Goal: Task Accomplishment & Management: Complete application form

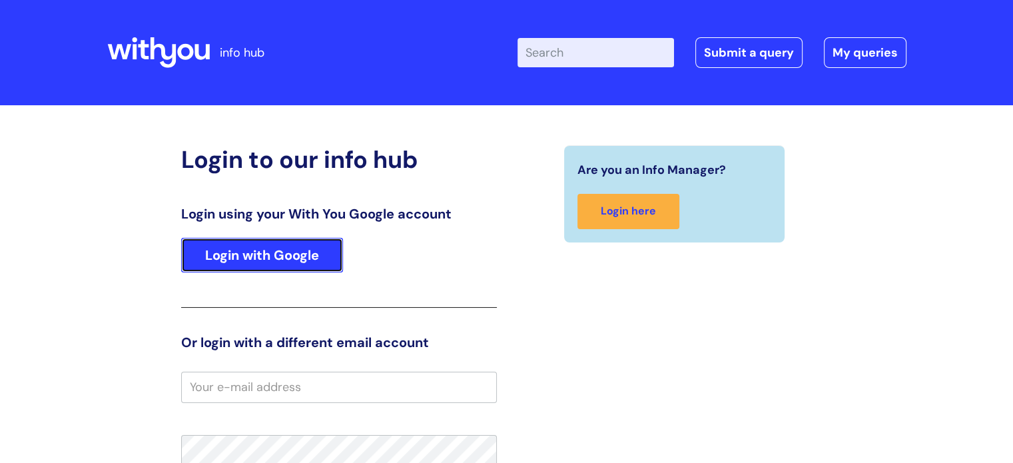
click at [250, 257] on link "Login with Google" at bounding box center [262, 255] width 162 height 35
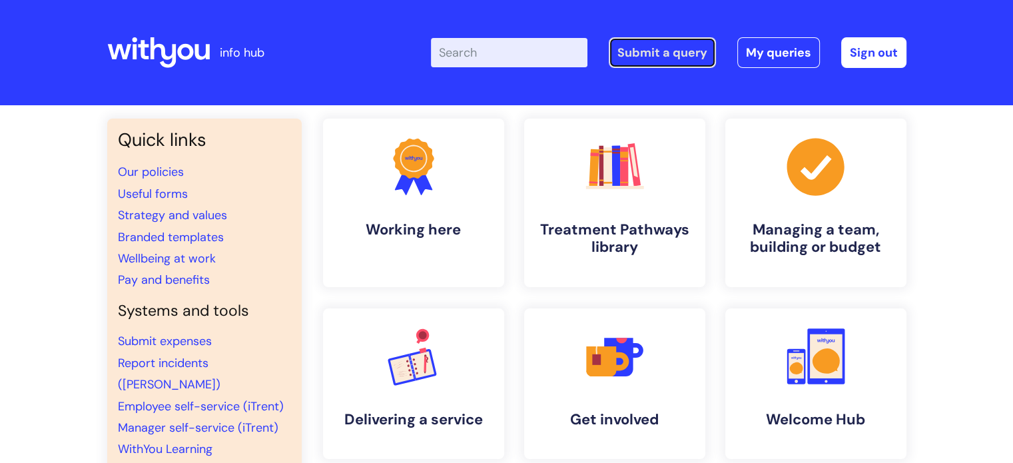
click at [684, 49] on link "Submit a query" at bounding box center [661, 52] width 107 height 31
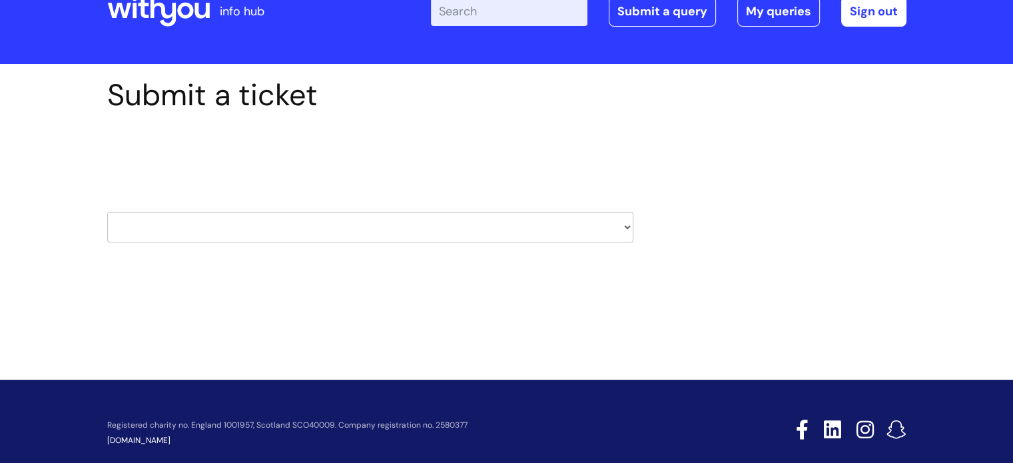
scroll to position [64, 0]
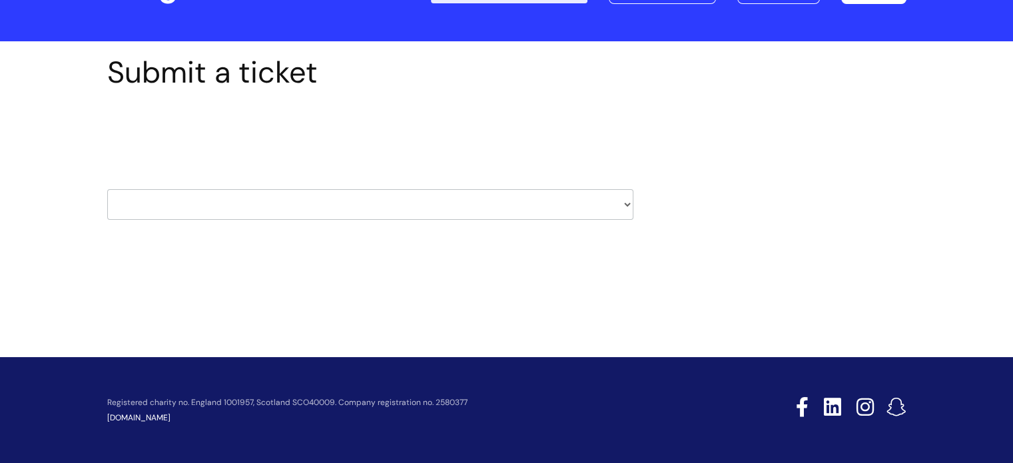
click at [268, 202] on select "HR / People IT and Support Clinical Drug Alerts Finance Accounts Data Support T…" at bounding box center [370, 204] width 526 height 31
select select "it_and_support"
click at [107, 189] on select "HR / People IT and Support Clinical Drug Alerts Finance Accounts Data Support T…" at bounding box center [370, 204] width 526 height 31
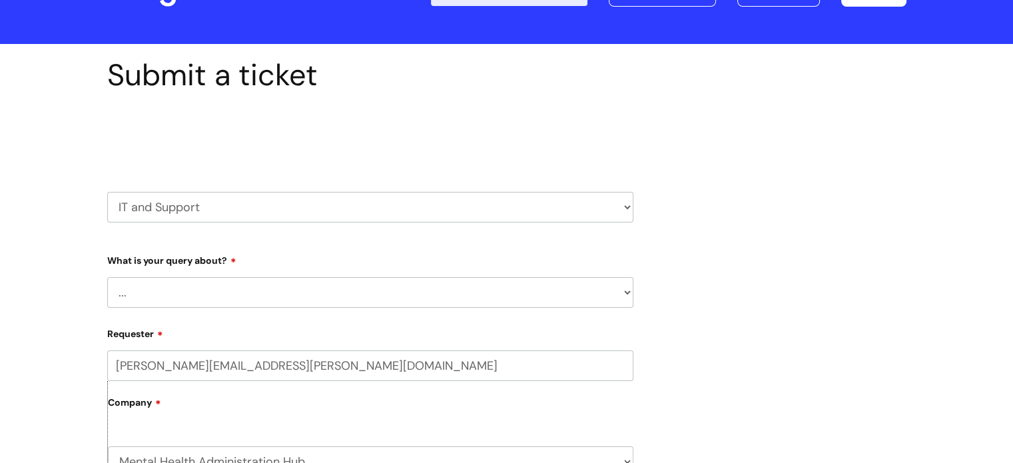
scroll to position [133, 0]
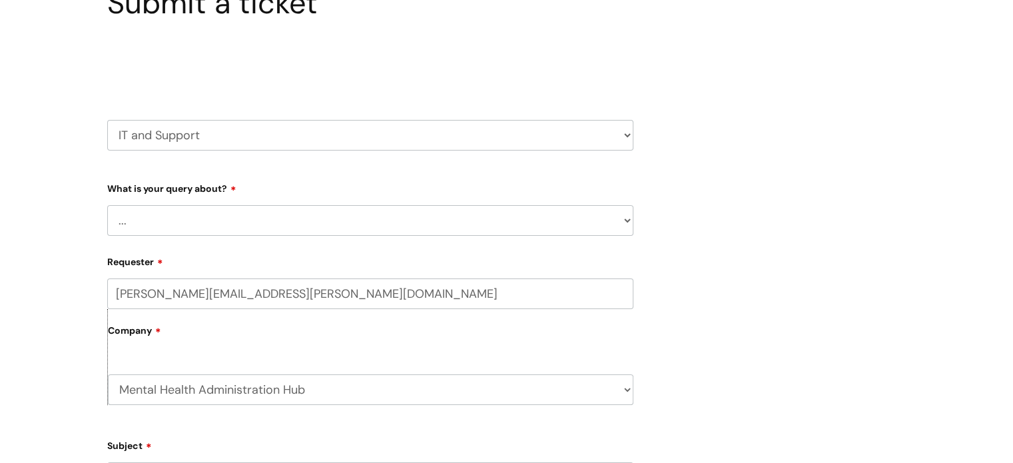
click at [237, 224] on select "... Mobile Phone Reset & MFA Accounts, Starters and Leavers IT Hardware issue I…" at bounding box center [370, 220] width 526 height 31
select select "I need help logging in"
click at [107, 205] on select "... Mobile Phone Reset & MFA Accounts, Starters and Leavers IT Hardware issue I…" at bounding box center [370, 220] width 526 height 31
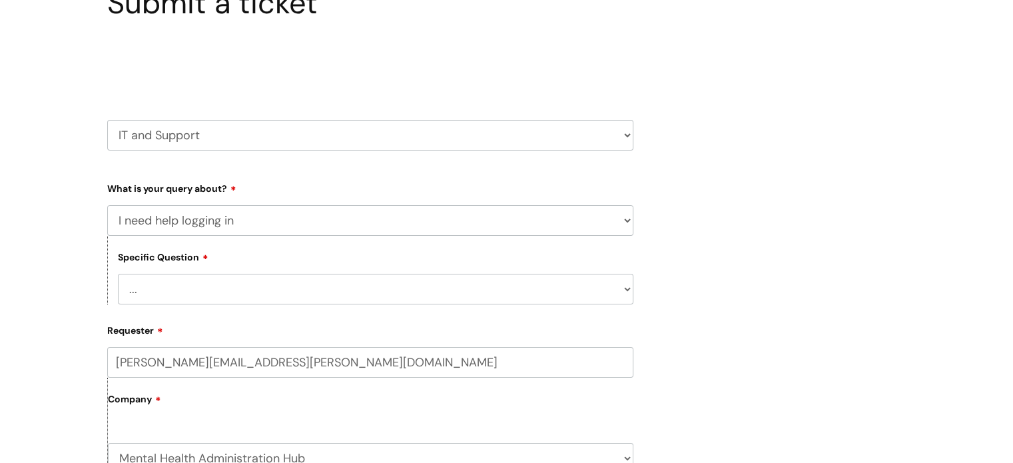
click at [210, 297] on select "... I need help logging into my laptop/chromebook I need access or help logging…" at bounding box center [375, 289] width 515 height 31
select select "I need access or help logging into a system, including Single Sign On"
click at [118, 274] on select "... I need help logging into my laptop/chromebook I need access or help logging…" at bounding box center [375, 289] width 515 height 31
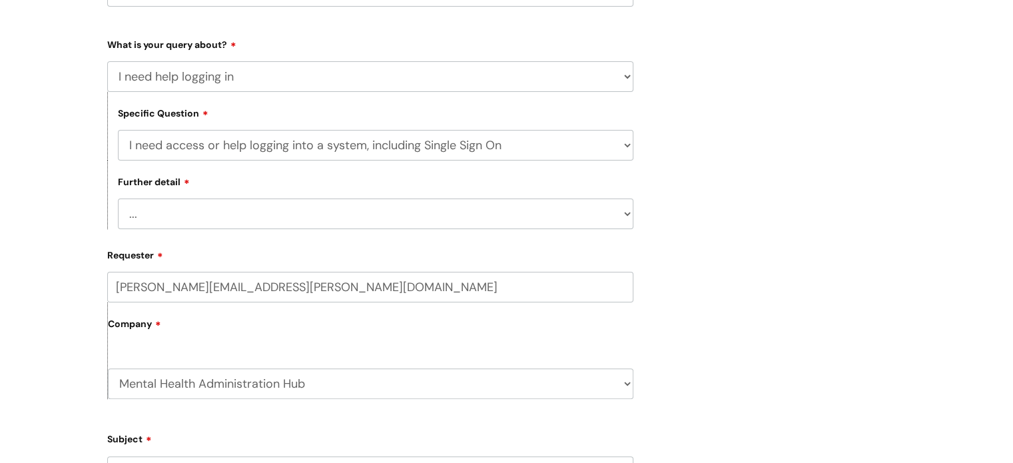
scroll to position [333, 0]
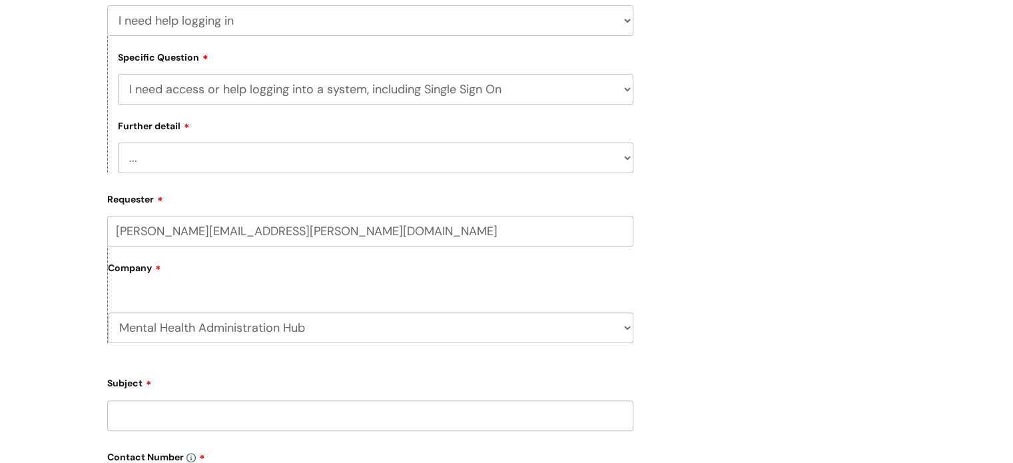
click at [172, 152] on select "... Nebula Halo IT Portal PCMIS [PERSON_NAME] iTrent CJSM NHS email Summary Car…" at bounding box center [375, 157] width 515 height 31
select select "NHS email"
click at [118, 143] on select "... Nebula Halo IT Portal PCMIS [PERSON_NAME] iTrent CJSM NHS email Summary Car…" at bounding box center [375, 157] width 515 height 31
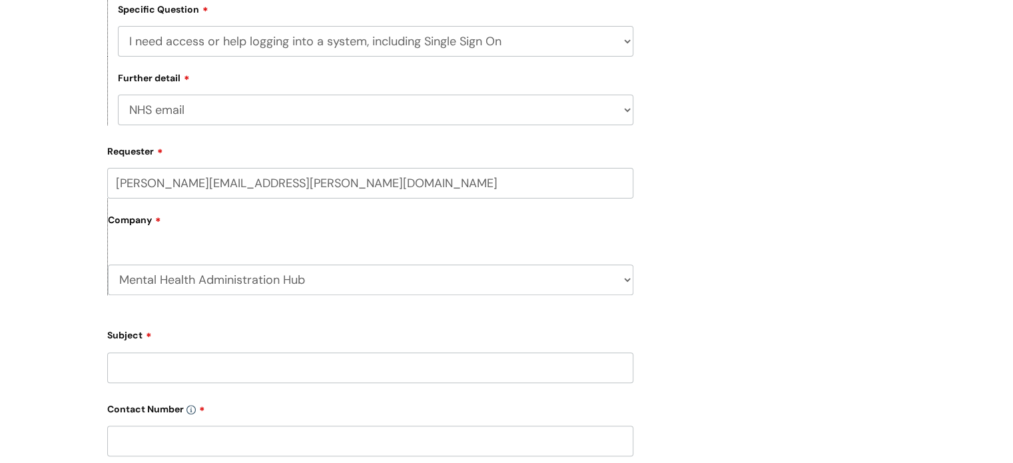
scroll to position [466, 0]
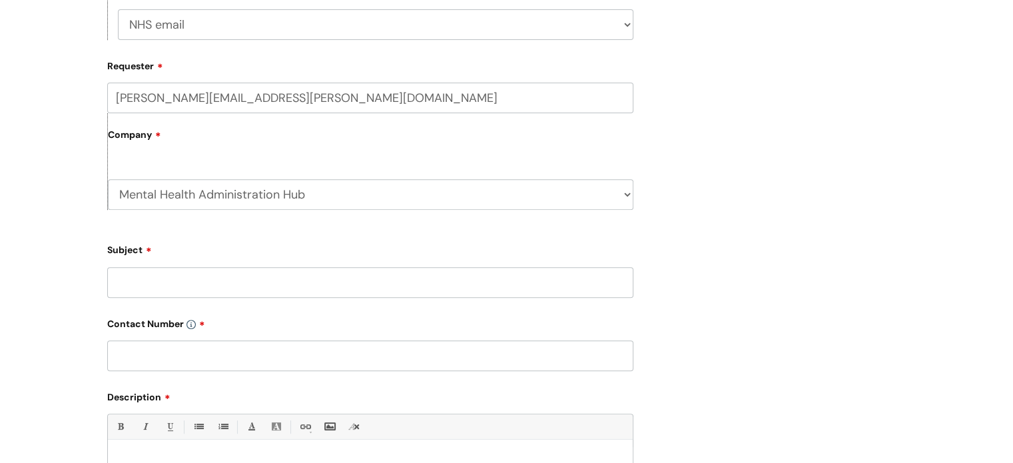
click at [171, 286] on input "Subject" at bounding box center [370, 282] width 526 height 31
type input "My NHS Mail option has disappeared from my K&M account"
click at [269, 361] on input "text" at bounding box center [370, 355] width 526 height 31
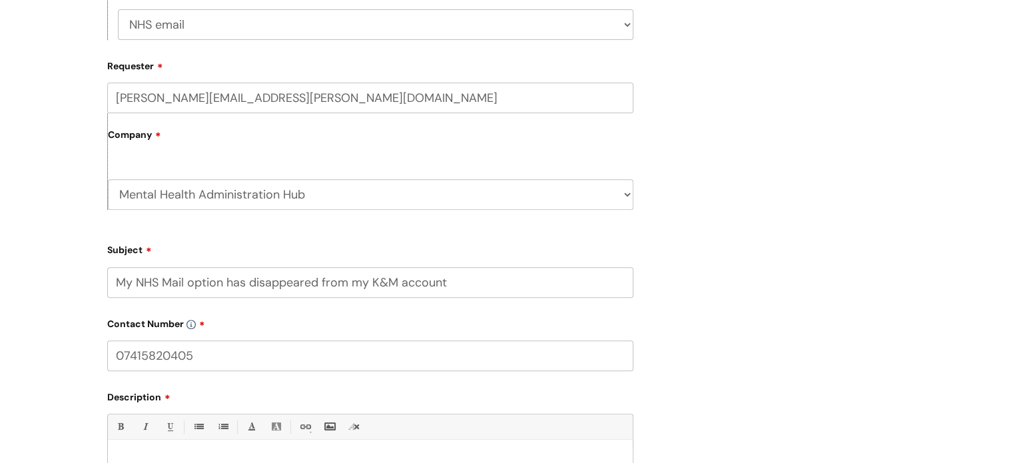
scroll to position [599, 0]
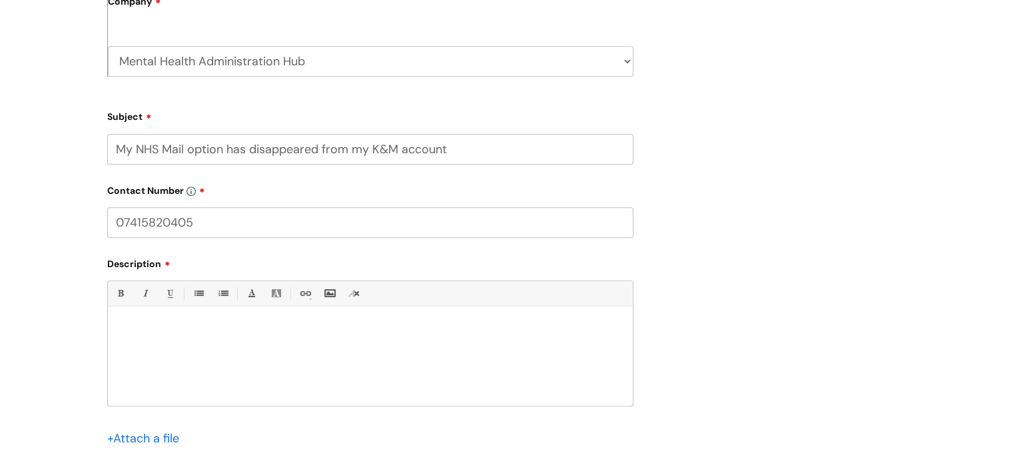
type input "07415820405"
click at [189, 357] on div at bounding box center [370, 360] width 525 height 92
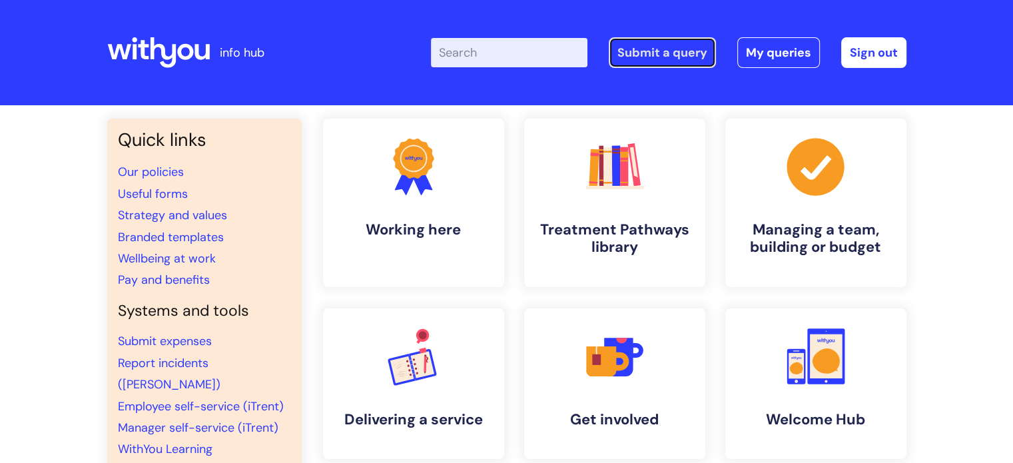
click at [653, 53] on link "Submit a query" at bounding box center [661, 52] width 107 height 31
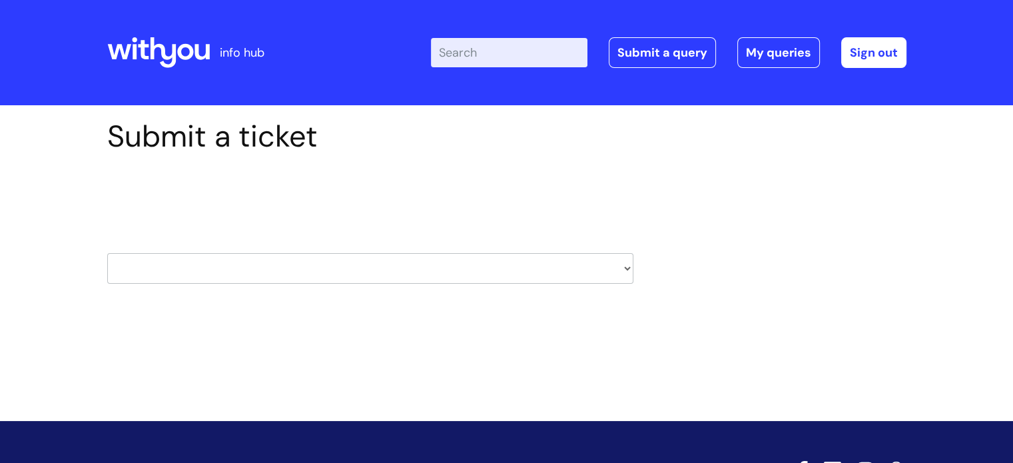
click at [311, 274] on select "HR / People IT and Support Clinical Drug Alerts Finance Accounts Data Support T…" at bounding box center [370, 268] width 526 height 31
select select "it_and_support"
click at [107, 253] on select "HR / People IT and Support Clinical Drug Alerts Finance Accounts Data Support T…" at bounding box center [370, 268] width 526 height 31
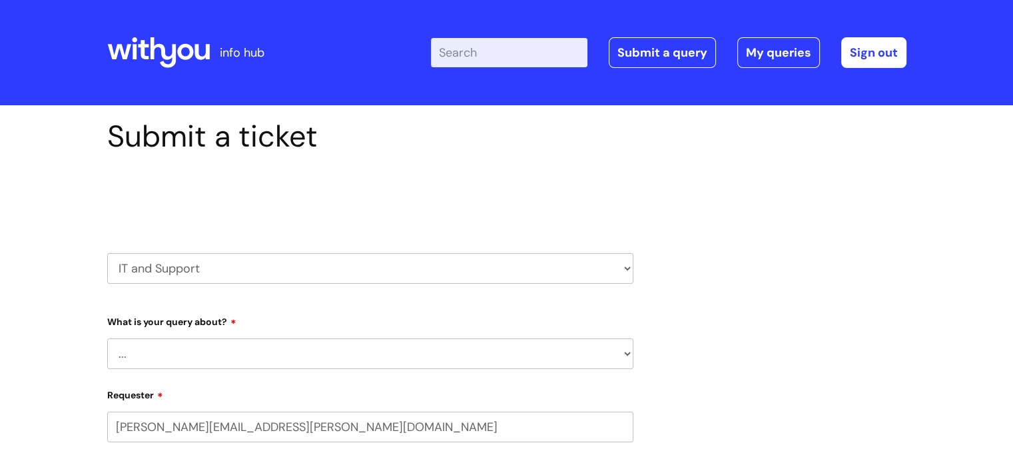
select select "80004286571"
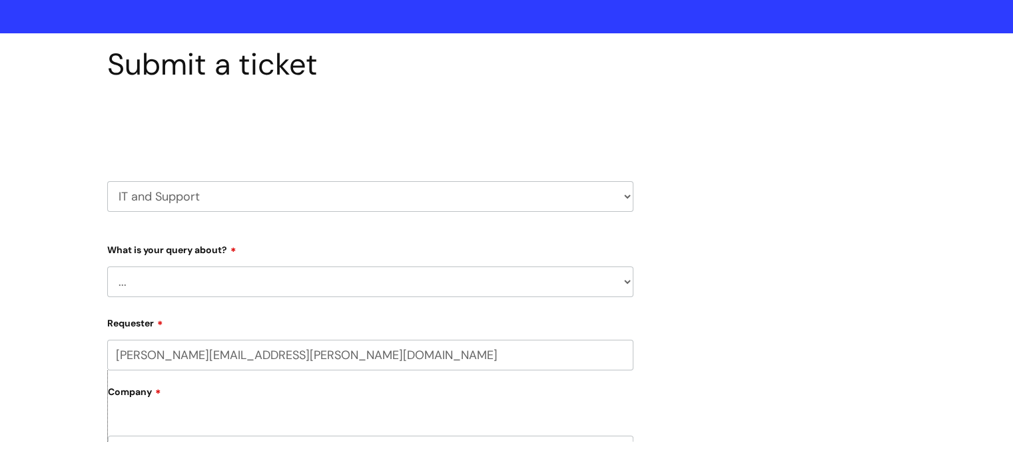
scroll to position [200, 0]
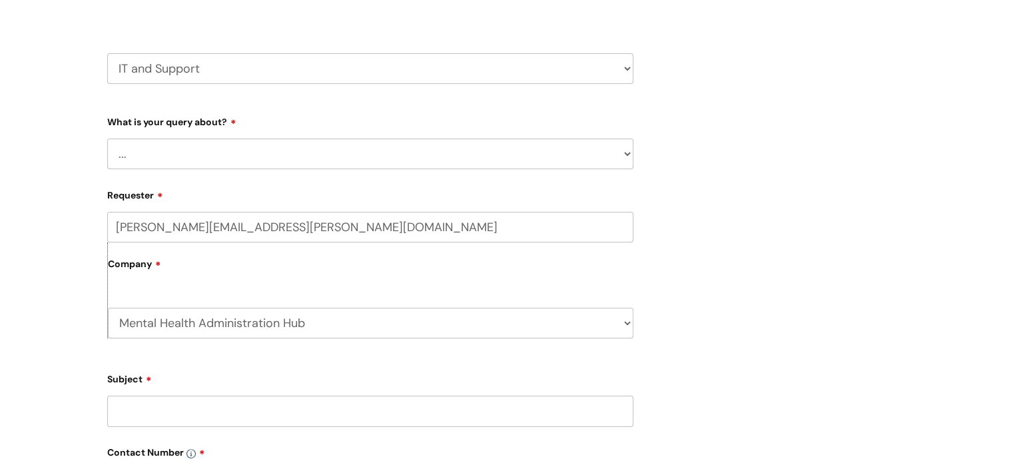
click at [234, 157] on select "... Mobile Phone Reset & MFA Accounts, Starters and Leavers IT Hardware issue I…" at bounding box center [370, 153] width 526 height 31
select select "I need help logging in"
click at [107, 138] on select "... Mobile Phone Reset & MFA Accounts, Starters and Leavers IT Hardware issue I…" at bounding box center [370, 153] width 526 height 31
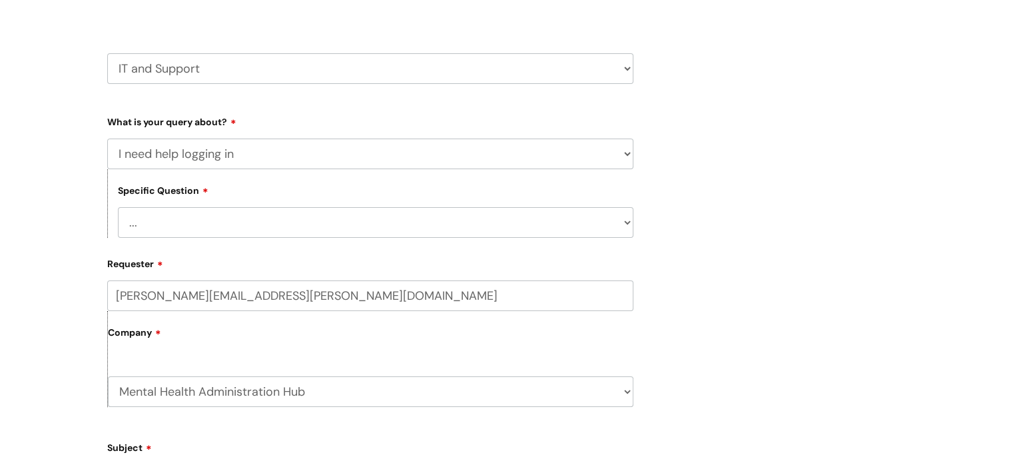
click at [234, 227] on select "... I need help logging into my laptop/chromebook I need access or help logging…" at bounding box center [375, 222] width 515 height 31
select select "I need access or help logging into a system, including Single Sign On"
click at [118, 207] on select "... I need help logging into my laptop/chromebook I need access or help logging…" at bounding box center [375, 222] width 515 height 31
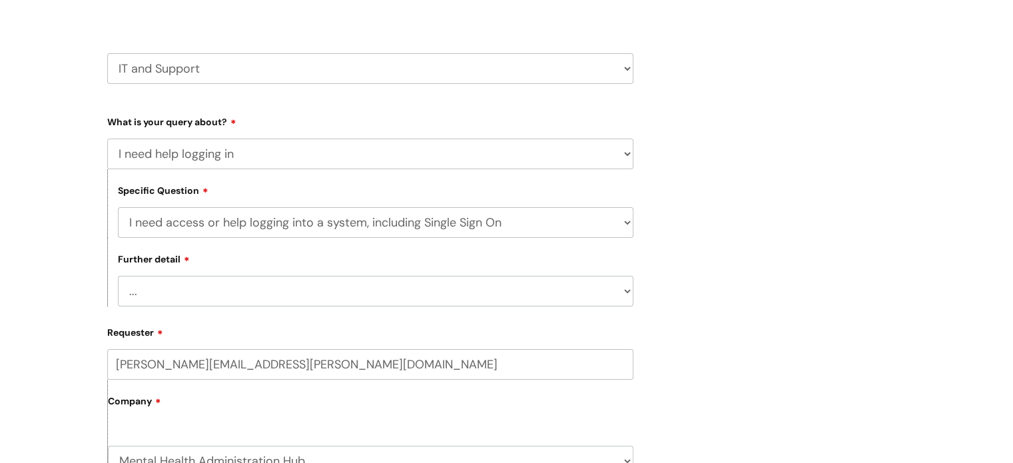
scroll to position [333, 0]
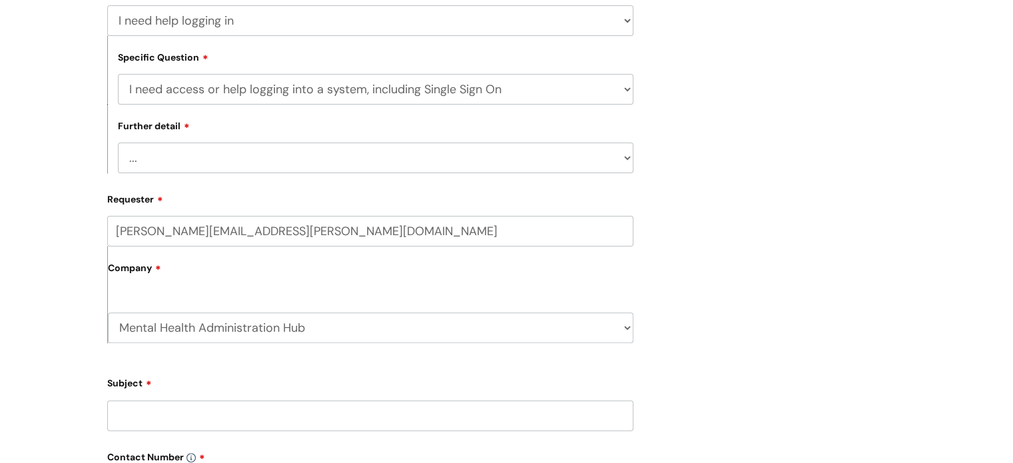
click at [200, 158] on select "... Nebula Halo IT Portal PCMIS [PERSON_NAME] iTrent CJSM NHS email Summary Car…" at bounding box center [375, 157] width 515 height 31
select select "Anything else"
click at [118, 143] on select "... Nebula Halo IT Portal PCMIS [PERSON_NAME] iTrent CJSM NHS email Summary Car…" at bounding box center [375, 157] width 515 height 31
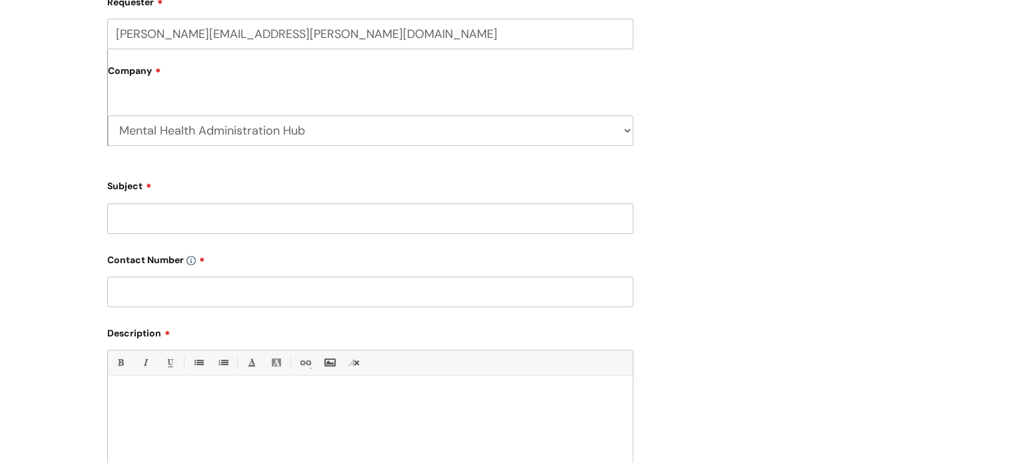
scroll to position [533, 0]
click at [245, 219] on input "Subject" at bounding box center [370, 215] width 526 height 31
type input "K&M Email Password"
click at [205, 300] on input "text" at bounding box center [370, 289] width 526 height 31
type input "07415820405"
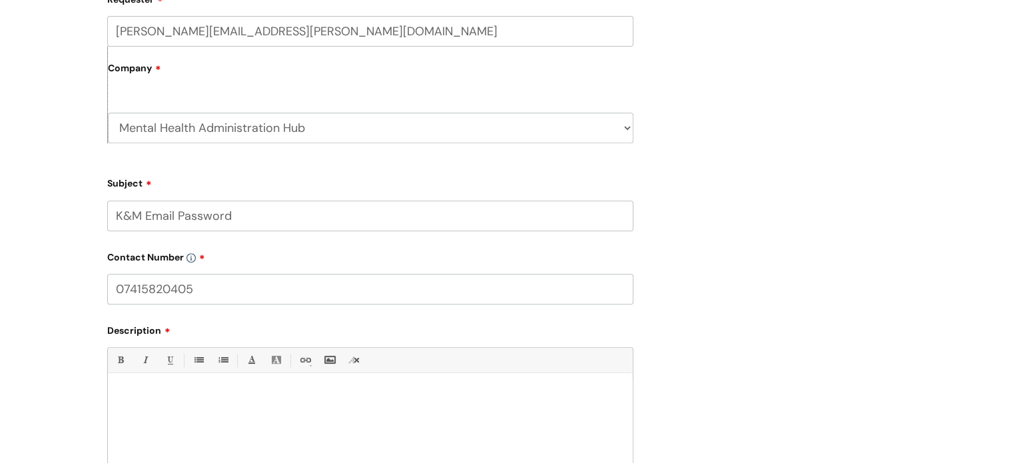
click at [176, 391] on p at bounding box center [370, 396] width 505 height 12
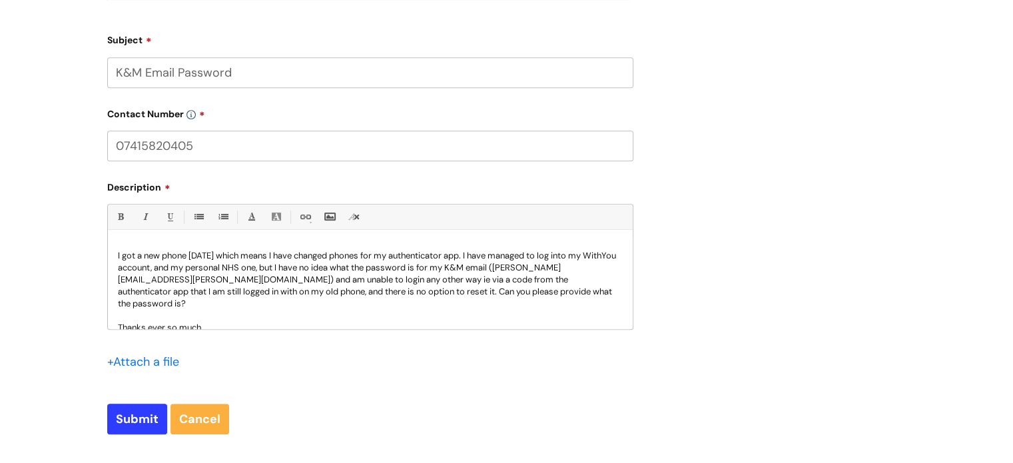
scroll to position [0, 0]
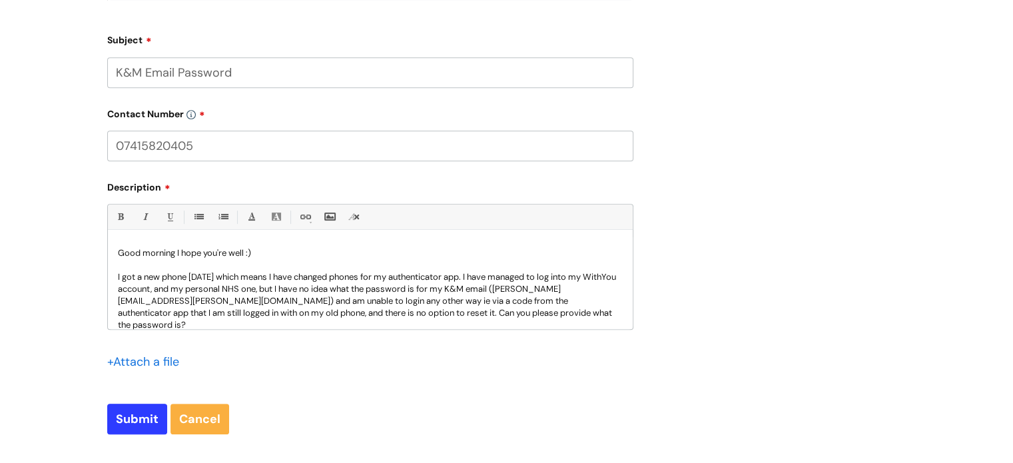
click at [300, 287] on p "I got a new phone [DATE] which means I have changed phones for my authenticator…" at bounding box center [370, 301] width 505 height 60
click at [141, 290] on p "I got a new phone [DATE] which means I have changed phones for my authenticator…" at bounding box center [370, 301] width 505 height 60
click at [210, 291] on p "I got a new phone [DATE] which means I have changed phones for my authenticator…" at bounding box center [370, 301] width 505 height 60
click at [318, 307] on p "I got a new phone [DATE] which means I have changed phones for my authenticator…" at bounding box center [370, 301] width 505 height 60
click at [149, 302] on p "I got a new phone [DATE] which means I have changed phones for my authenticator…" at bounding box center [370, 301] width 505 height 60
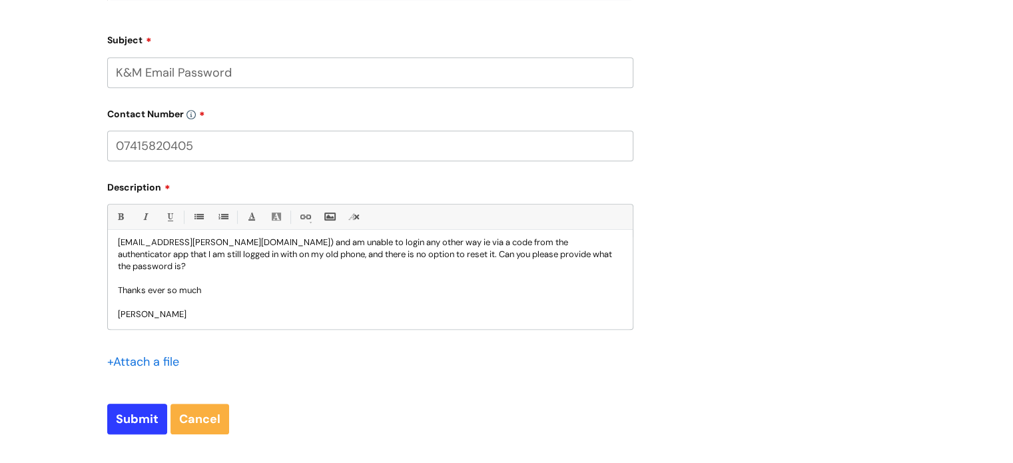
scroll to position [59, 0]
click at [239, 285] on p "Thanks ever so much" at bounding box center [370, 290] width 505 height 12
click at [166, 264] on p "I got a new phone [DATE] which means I have changed phones for my authenticator…" at bounding box center [370, 242] width 505 height 60
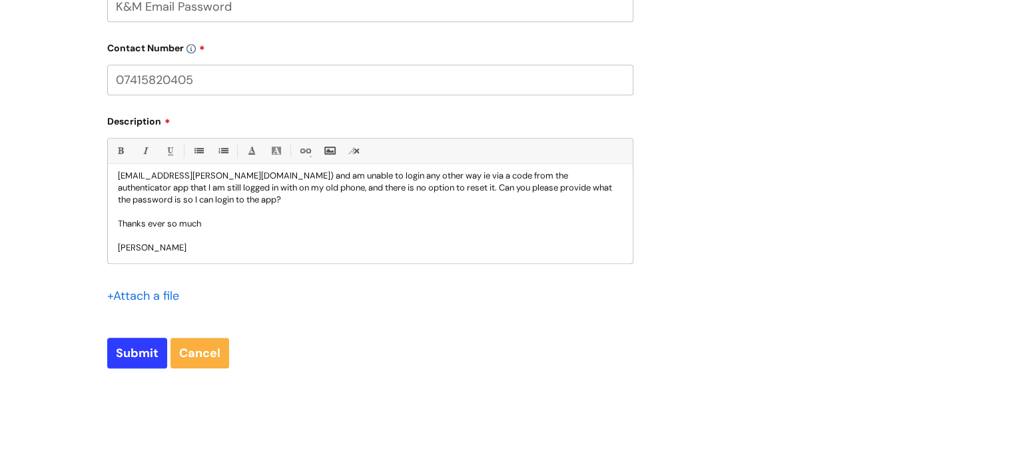
scroll to position [742, 0]
click at [125, 356] on input "Submit" at bounding box center [137, 352] width 60 height 31
type input "Please Wait..."
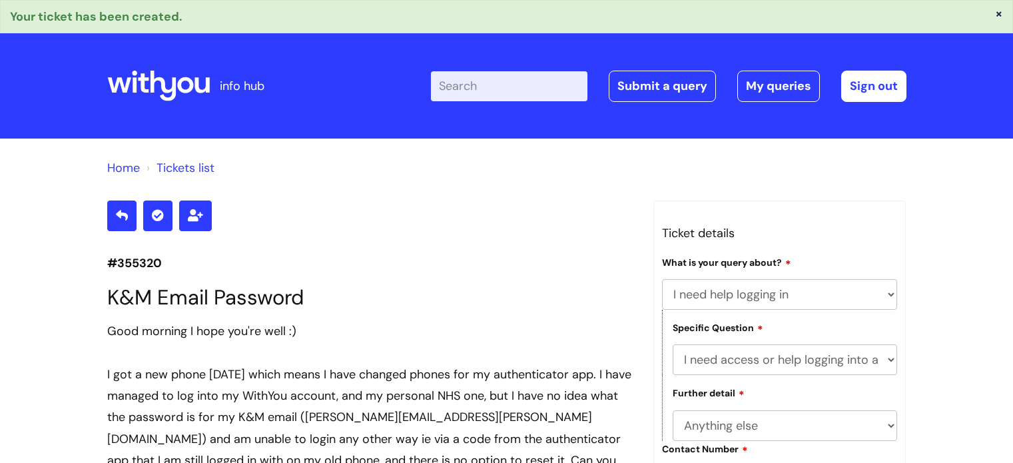
select select "I need help logging in"
select select "I need access or help logging into a system, including Single Sign On"
select select "Anything else"
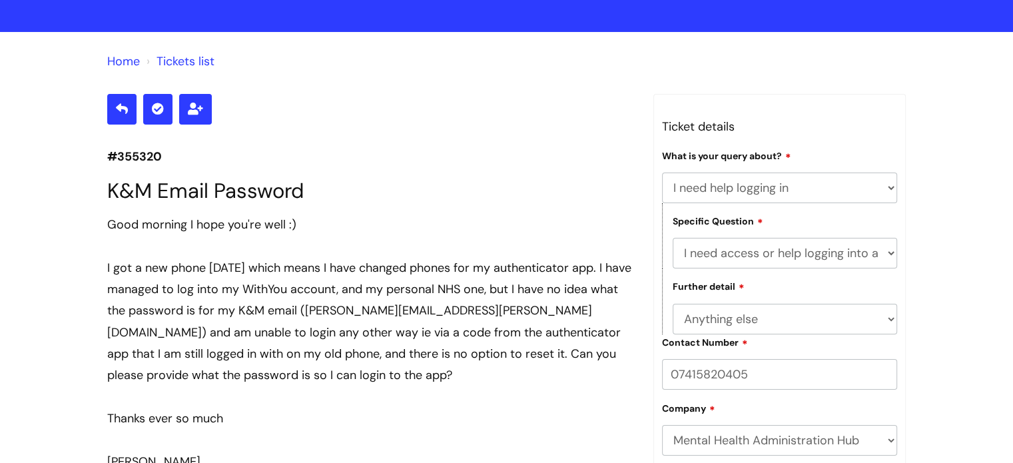
scroll to position [39, 0]
